Goal: Register for event/course

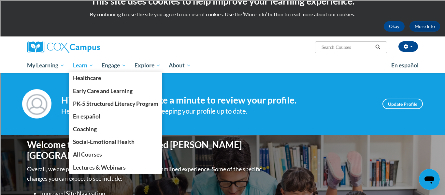
scroll to position [11, 0]
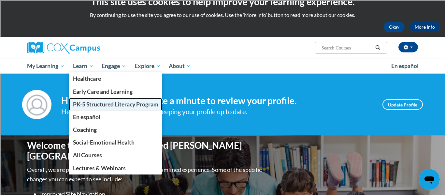
click at [91, 107] on span "PK-5 Structured Literacy Program" at bounding box center [115, 104] width 85 height 7
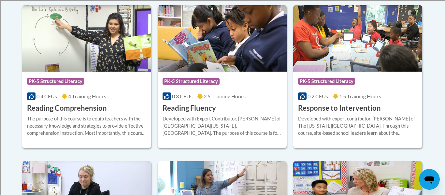
scroll to position [628, 0]
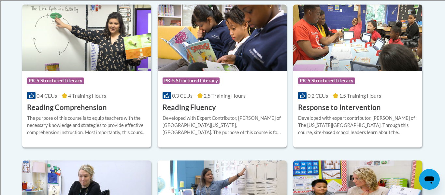
click at [232, 86] on div "Course Category: PK-5 Structured Literacy" at bounding box center [221, 81] width 119 height 15
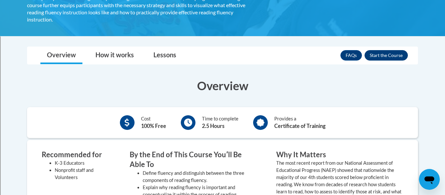
scroll to position [156, 0]
click at [392, 51] on button "Enroll" at bounding box center [385, 55] width 43 height 10
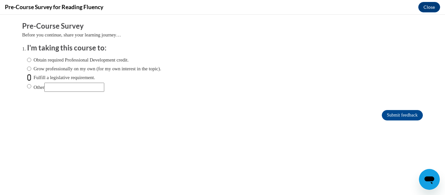
click at [28, 78] on input "Fulfill a legislative requirement." at bounding box center [29, 77] width 4 height 7
radio input "true"
click at [397, 116] on input "Submit feedback" at bounding box center [402, 115] width 41 height 10
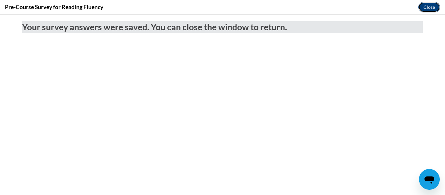
click at [428, 8] on button "Close" at bounding box center [429, 7] width 22 height 10
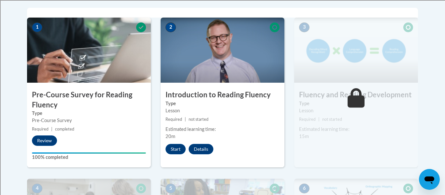
scroll to position [204, 0]
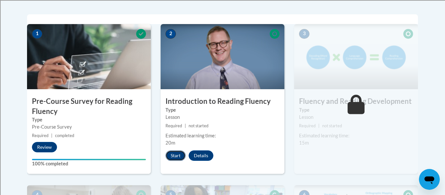
click at [178, 157] on button "Start" at bounding box center [175, 155] width 20 height 10
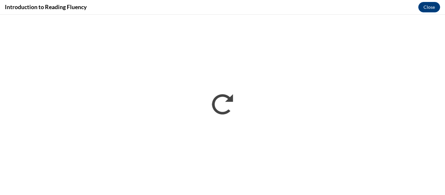
scroll to position [0, 0]
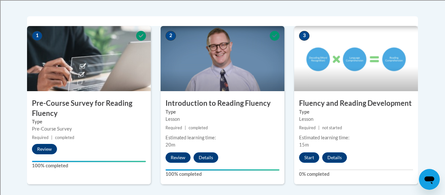
scroll to position [203, 0]
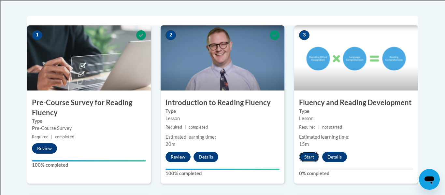
click at [310, 155] on button "Start" at bounding box center [309, 157] width 20 height 10
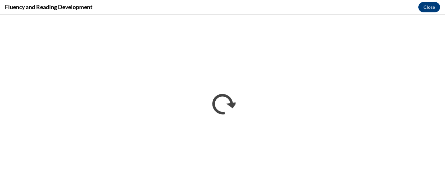
scroll to position [0, 0]
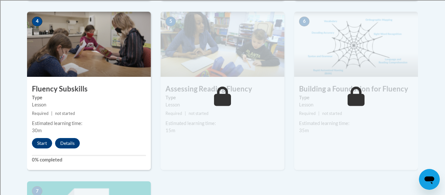
scroll to position [412, 0]
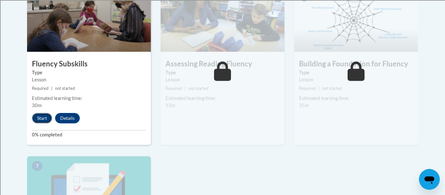
click at [42, 119] on button "Start" at bounding box center [42, 118] width 20 height 10
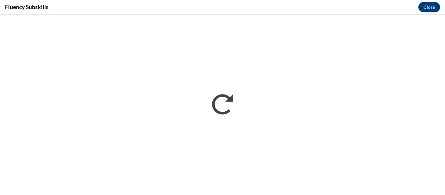
scroll to position [0, 0]
